Goal: Transaction & Acquisition: Purchase product/service

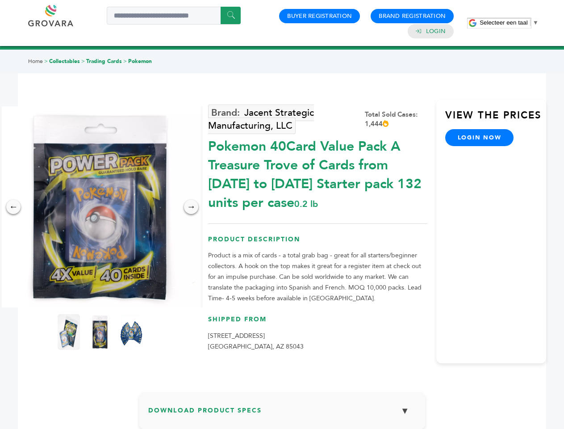
click at [509, 22] on span "Selecteer een taal" at bounding box center [503, 22] width 48 height 7
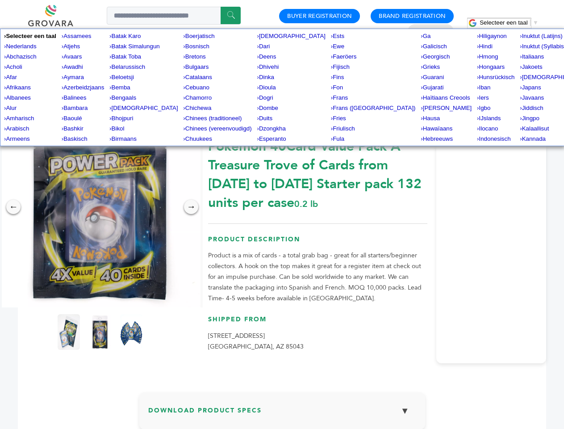
click at [100, 207] on img at bounding box center [100, 206] width 201 height 201
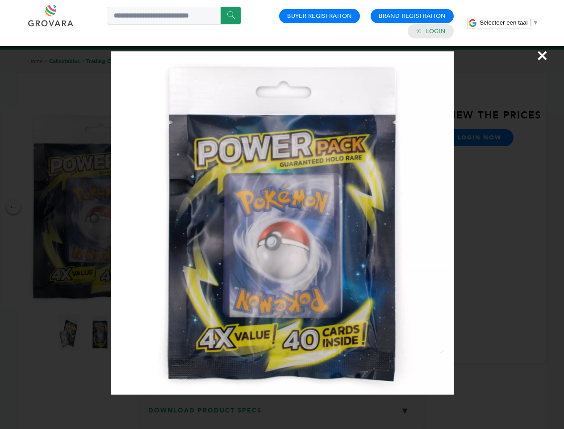
click at [13, 207] on div "×" at bounding box center [282, 214] width 564 height 429
click at [191, 207] on div "→" at bounding box center [191, 207] width 14 height 14
click at [69, 332] on img at bounding box center [69, 332] width 22 height 36
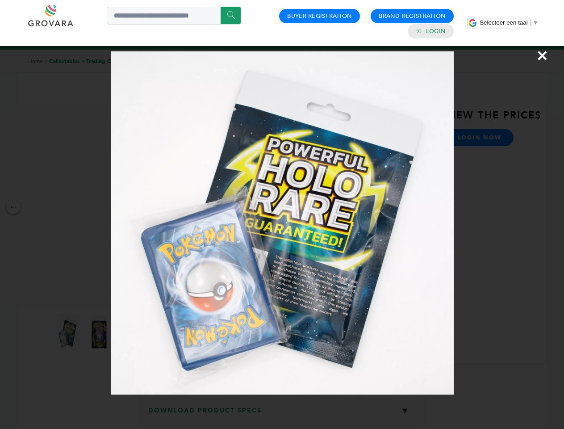
click at [100, 332] on div "×" at bounding box center [282, 214] width 564 height 429
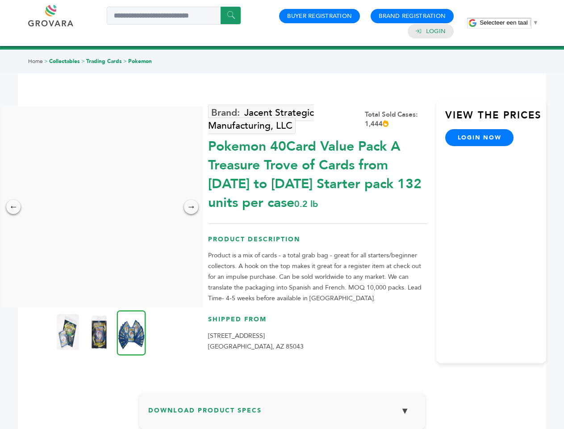
click at [131, 332] on img at bounding box center [131, 332] width 29 height 45
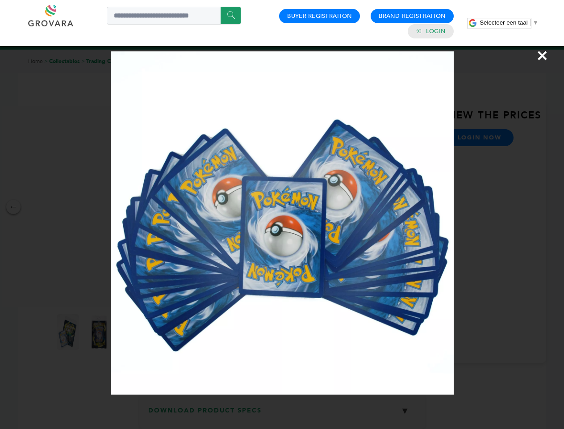
click at [282, 414] on div "×" at bounding box center [282, 214] width 564 height 429
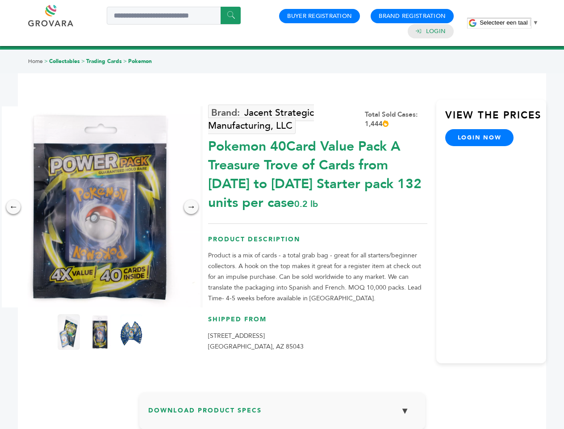
click at [509, 22] on span "Selecteer een taal" at bounding box center [503, 22] width 48 height 7
click at [100, 207] on img at bounding box center [100, 206] width 201 height 201
